Goal: Information Seeking & Learning: Learn about a topic

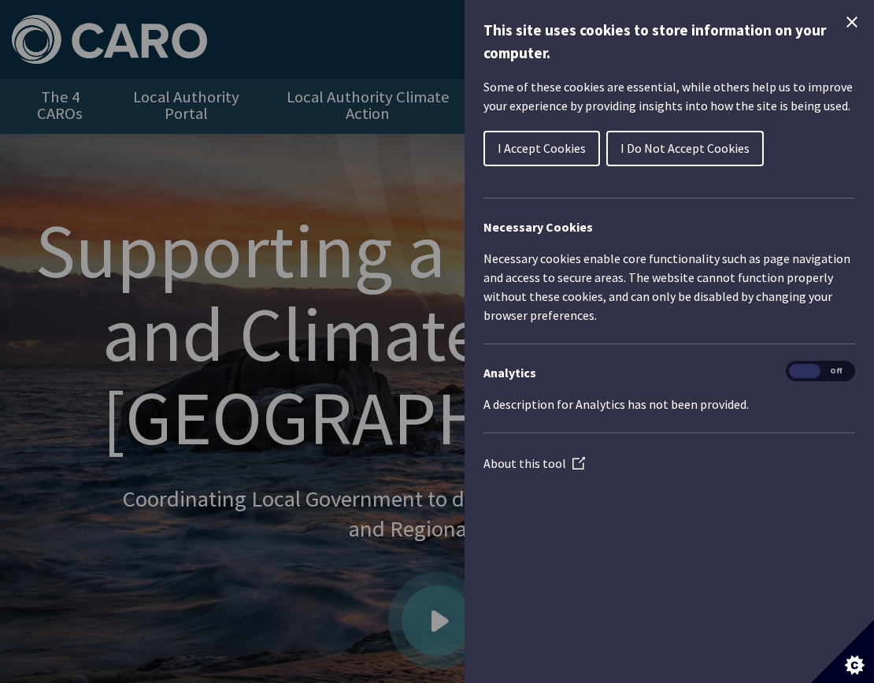
click at [501, 131] on button "I Accept Cookies" at bounding box center [542, 148] width 117 height 35
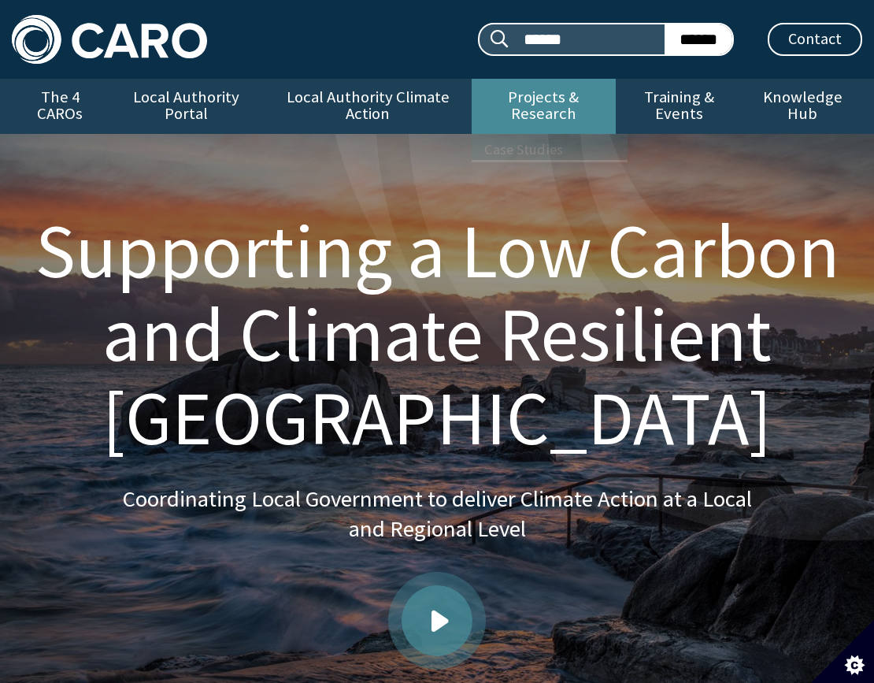
click at [538, 102] on link "Projects & Research" at bounding box center [543, 106] width 143 height 55
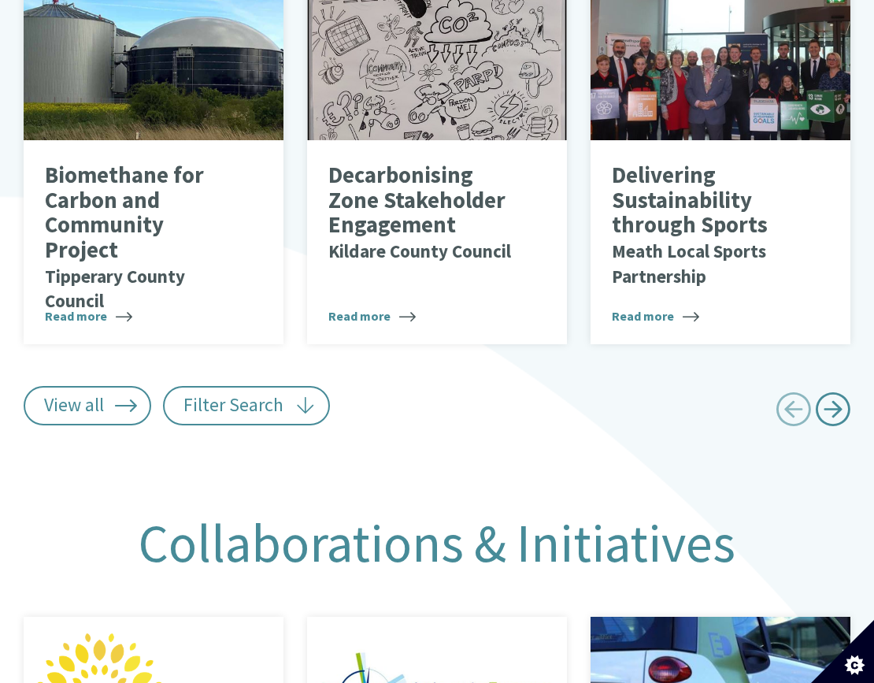
scroll to position [1260, 0]
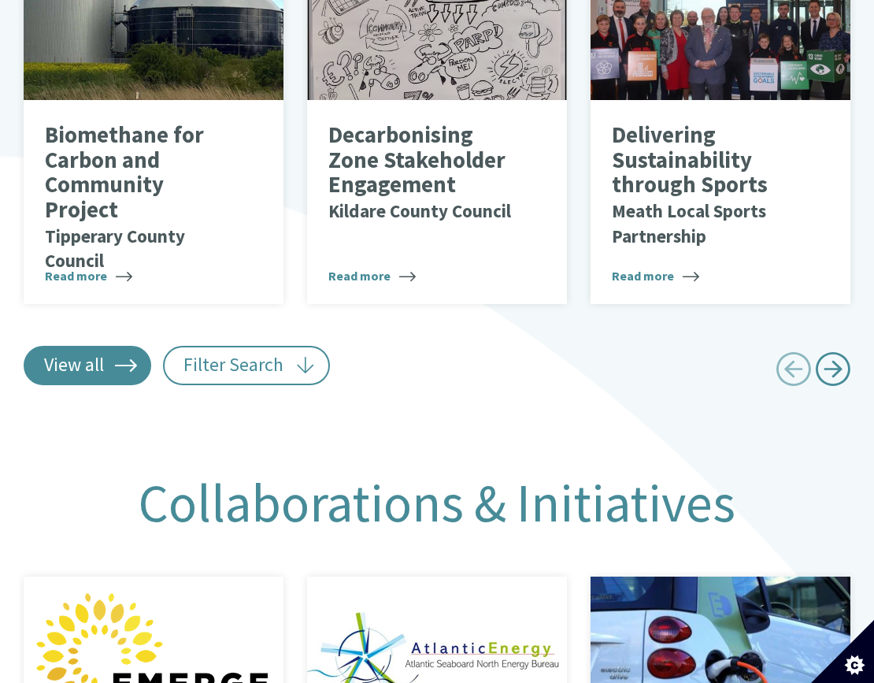
click at [95, 365] on link "View all" at bounding box center [88, 365] width 128 height 39
type input "******"
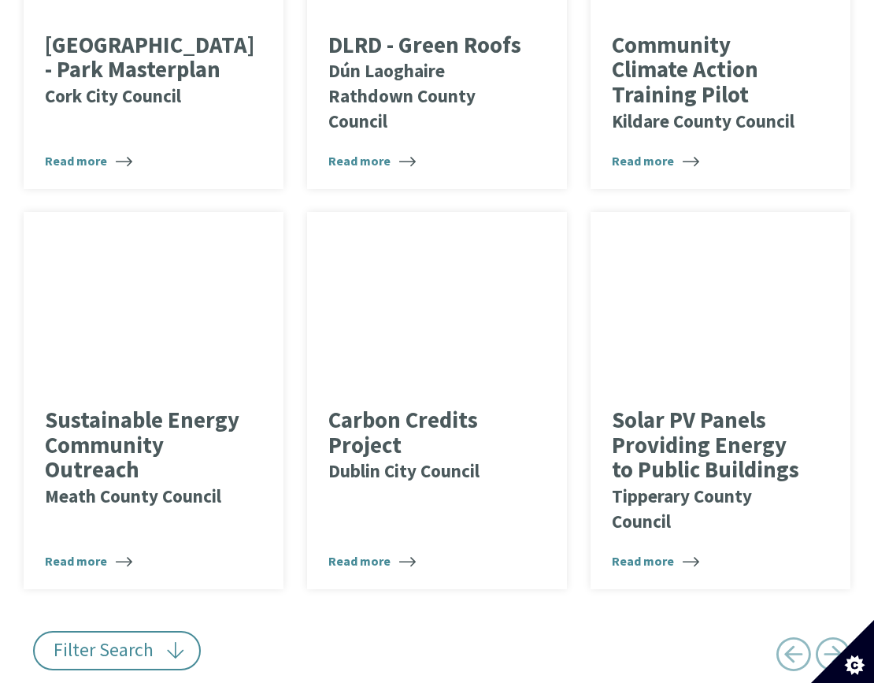
scroll to position [9057, 0]
